Goal: Task Accomplishment & Management: Use online tool/utility

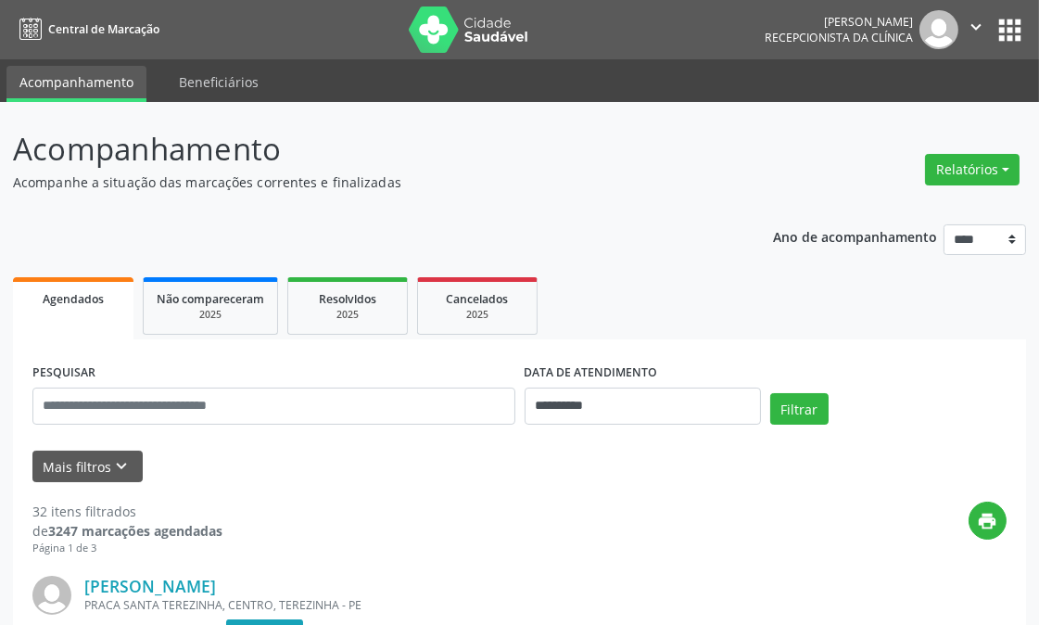
click at [968, 171] on button "Relatórios" at bounding box center [972, 170] width 95 height 32
click at [905, 199] on link "Agendamentos" at bounding box center [919, 209] width 199 height 26
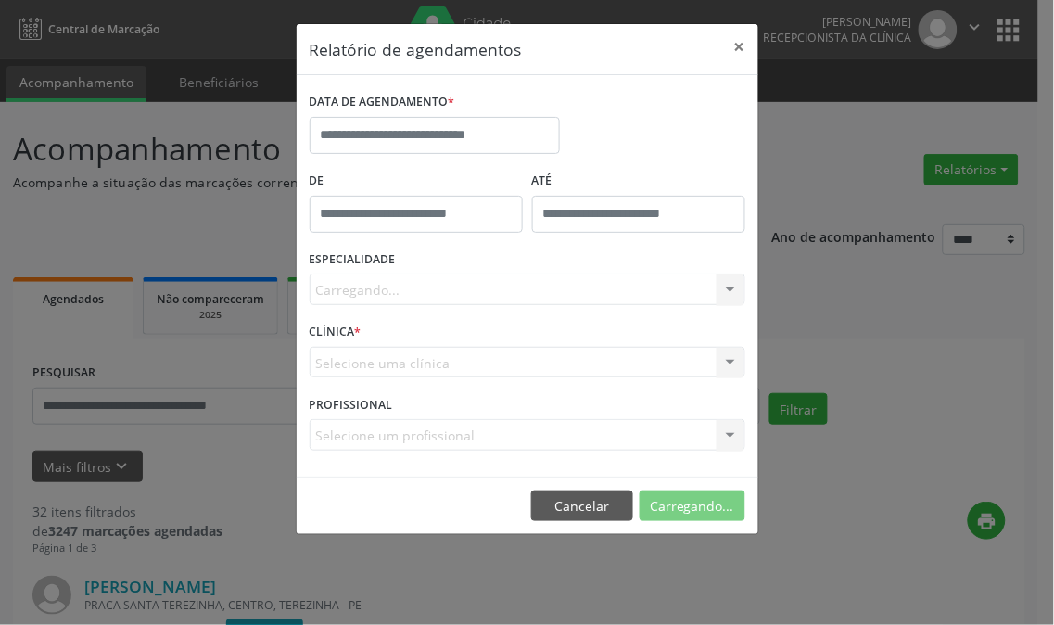
click at [503, 109] on div "DATA DE AGENDAMENTO *" at bounding box center [435, 102] width 250 height 29
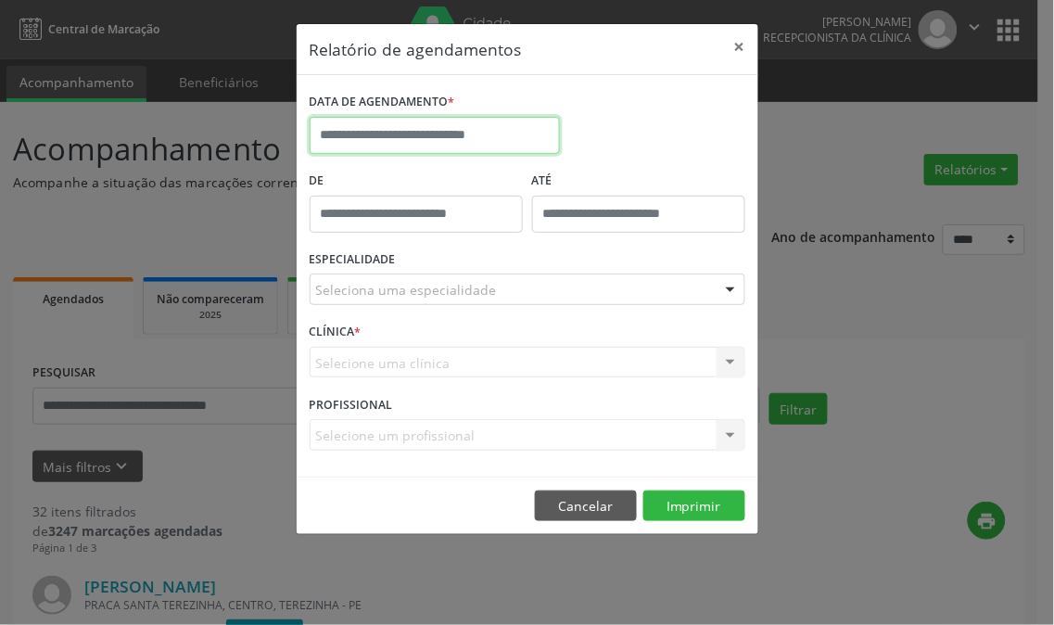
click at [504, 123] on input "text" at bounding box center [435, 135] width 250 height 37
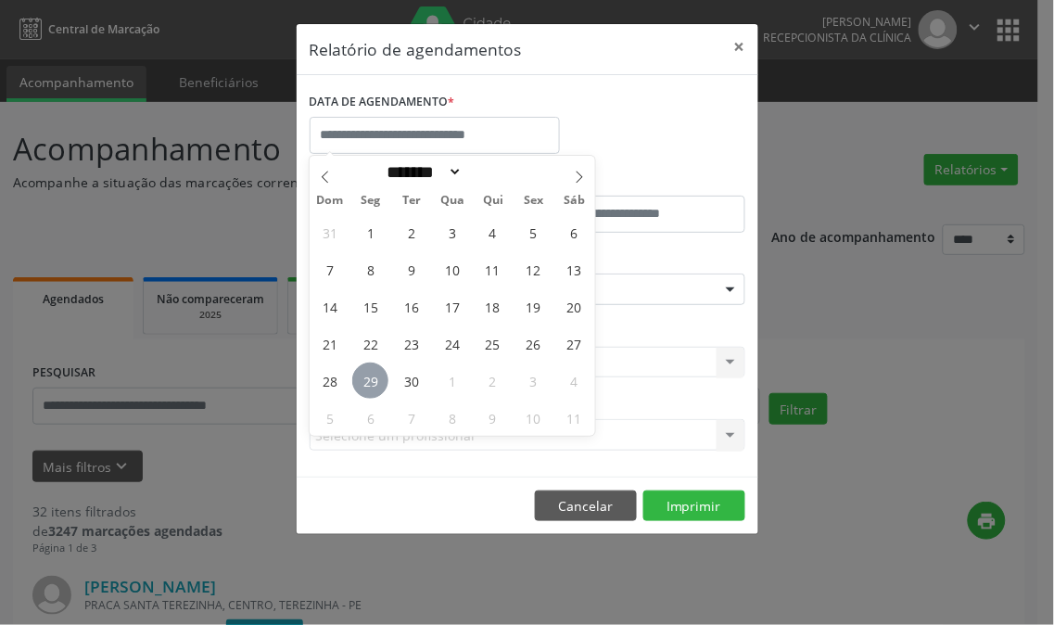
click at [371, 384] on span "29" at bounding box center [370, 380] width 36 height 36
type input "**********"
click at [371, 384] on span "29" at bounding box center [370, 380] width 36 height 36
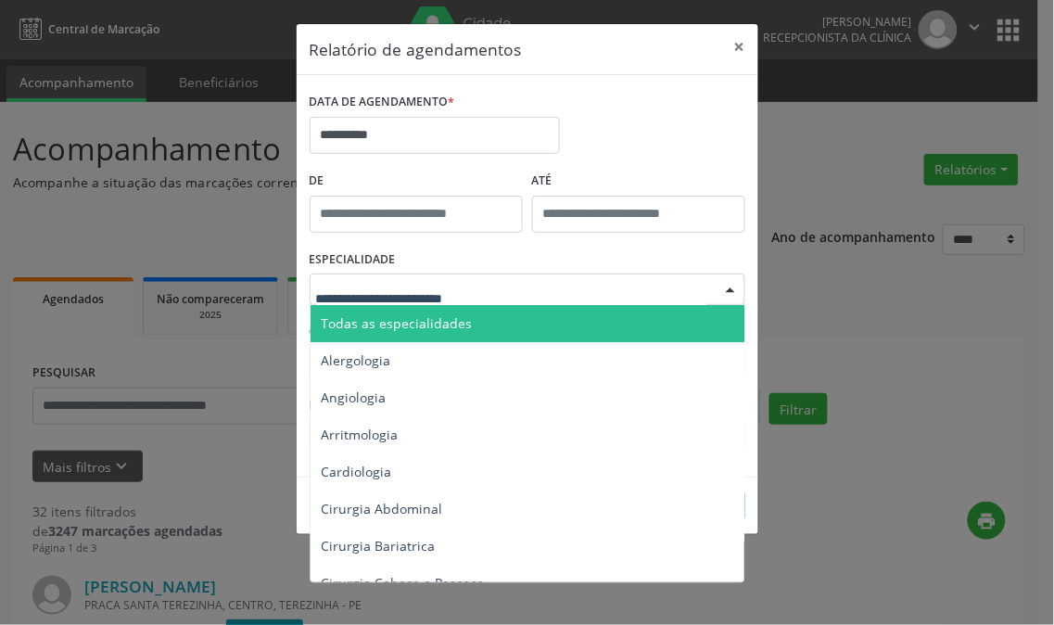
click at [549, 311] on span "Todas as especialidades" at bounding box center [528, 323] width 437 height 37
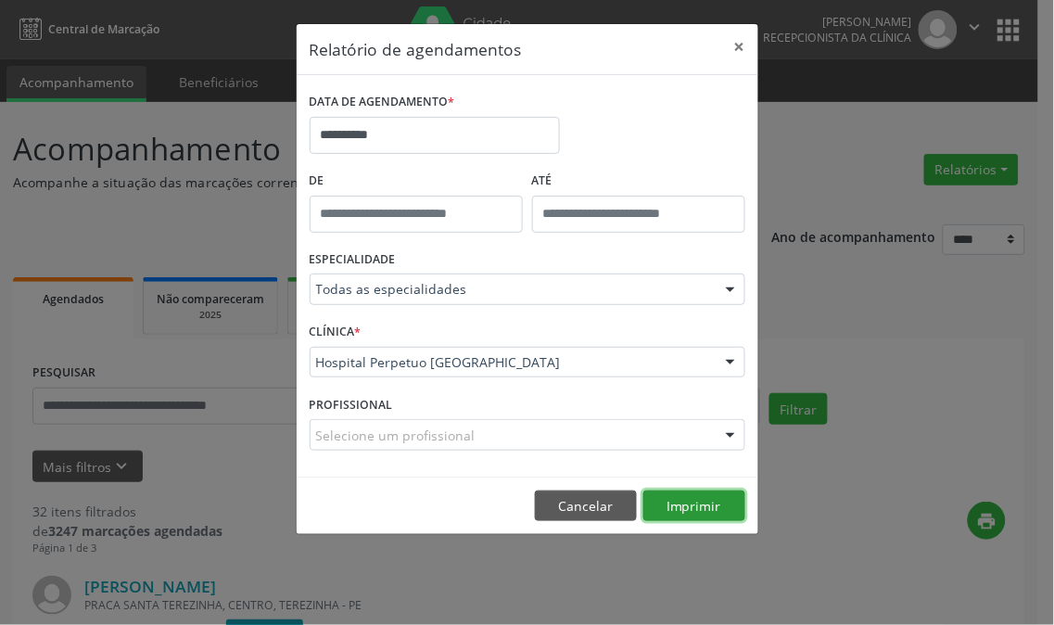
click at [667, 496] on button "Imprimir" at bounding box center [694, 506] width 102 height 32
drag, startPoint x: 734, startPoint y: 37, endPoint x: 608, endPoint y: 4, distance: 130.4
click at [734, 37] on button "×" at bounding box center [739, 46] width 37 height 45
